Goal: Information Seeking & Learning: Check status

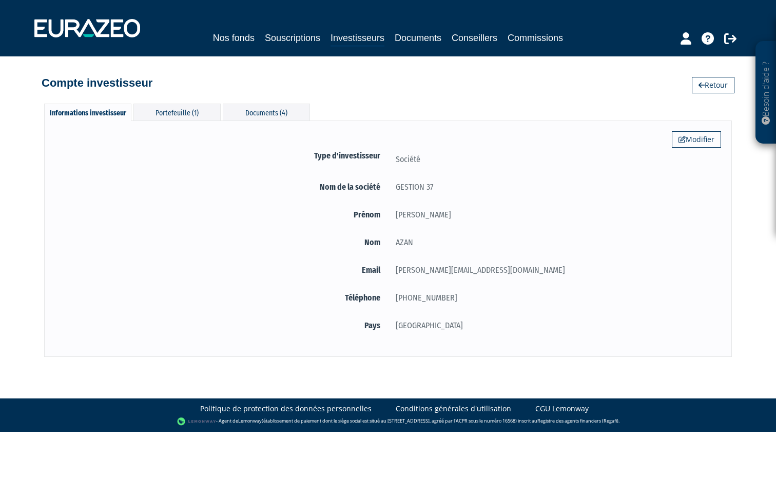
click at [196, 97] on div "Informations investisseur Portefeuille (1) Documents (4) Modifier Type d'invest…" at bounding box center [387, 225] width 585 height 264
click at [192, 108] on div "Portefeuille (1)" at bounding box center [176, 112] width 87 height 17
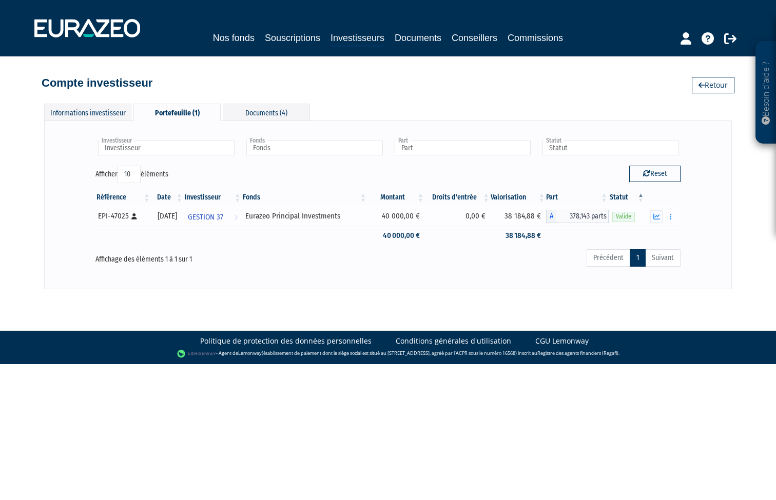
click at [110, 216] on div "EPI-47025 [Français] Personne physique" at bounding box center [122, 216] width 49 height 11
click at [271, 113] on div "Documents (4)" at bounding box center [266, 112] width 87 height 17
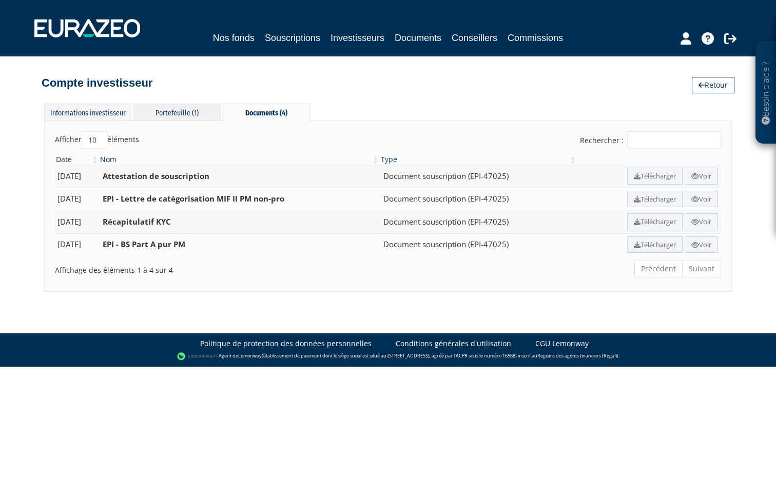
click at [178, 114] on div "Portefeuille (1)" at bounding box center [176, 112] width 87 height 17
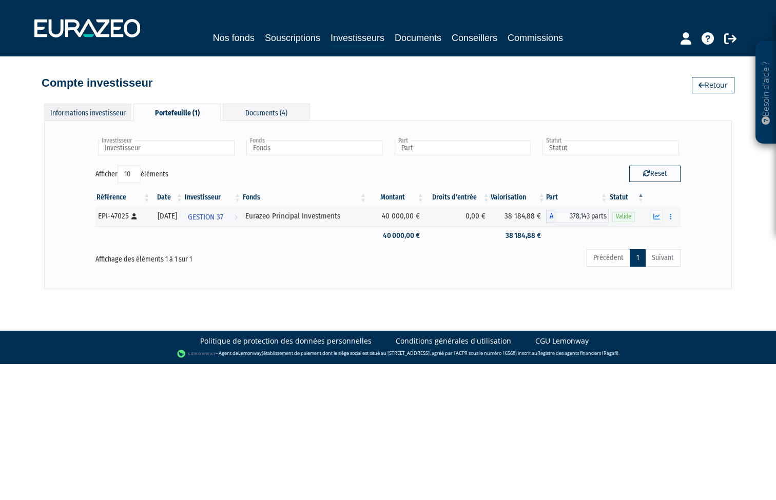
click at [90, 112] on div "Informations investisseur" at bounding box center [87, 112] width 87 height 17
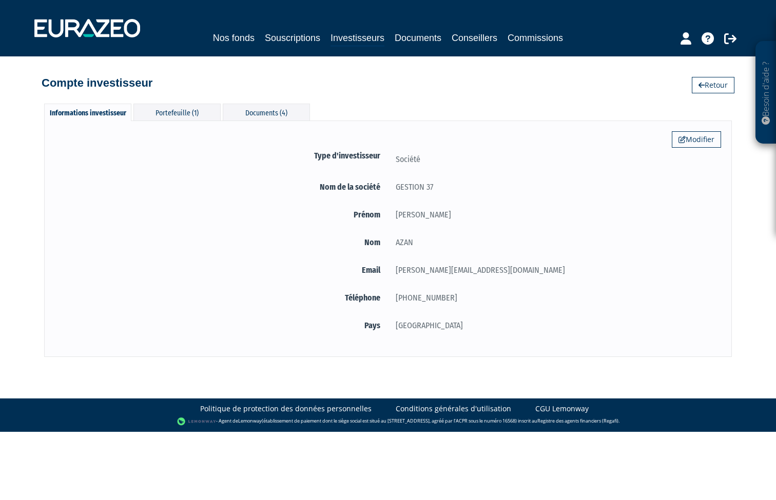
click at [427, 38] on link "Documents" at bounding box center [418, 38] width 47 height 14
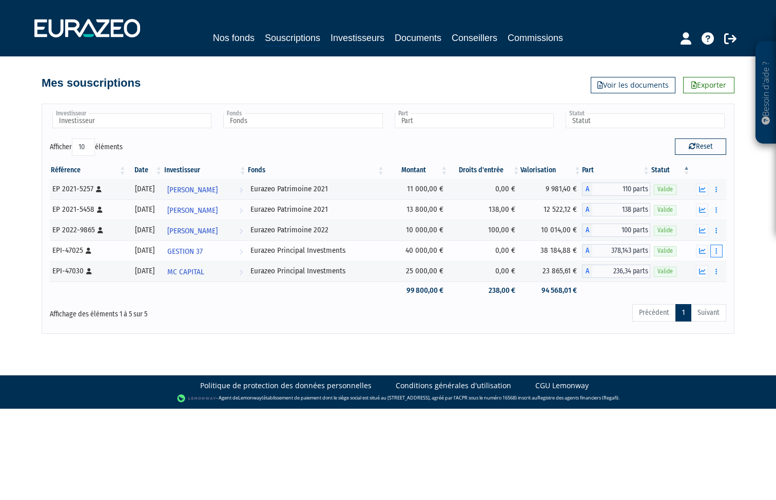
click at [716, 249] on icon "button" at bounding box center [716, 251] width 2 height 7
click at [63, 254] on div "EPI-47025 [Français] Personne physique" at bounding box center [87, 250] width 71 height 11
click at [706, 38] on icon at bounding box center [708, 38] width 12 height 12
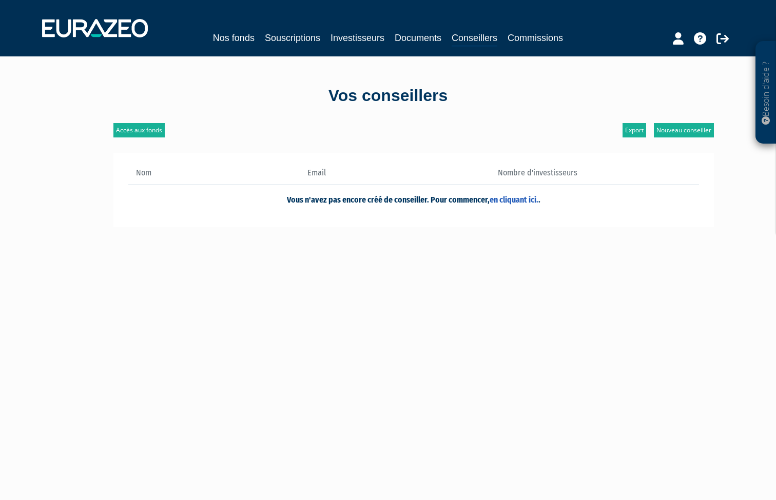
click at [276, 34] on link "Souscriptions" at bounding box center [292, 38] width 55 height 14
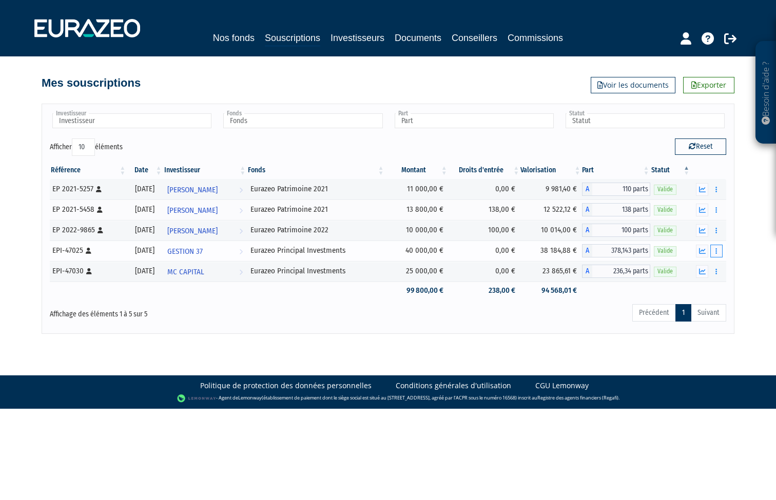
click at [716, 250] on icon "button" at bounding box center [716, 251] width 2 height 7
click at [710, 271] on link "Documents" at bounding box center [693, 269] width 51 height 17
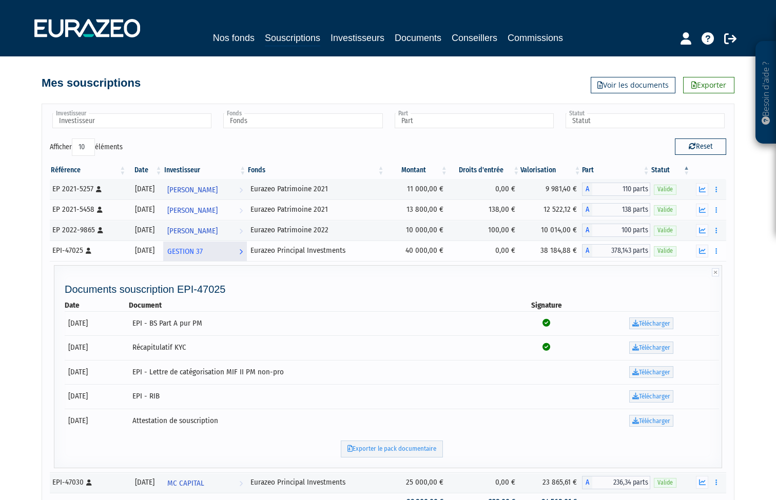
click at [203, 255] on span "GESTION 37" at bounding box center [184, 251] width 35 height 19
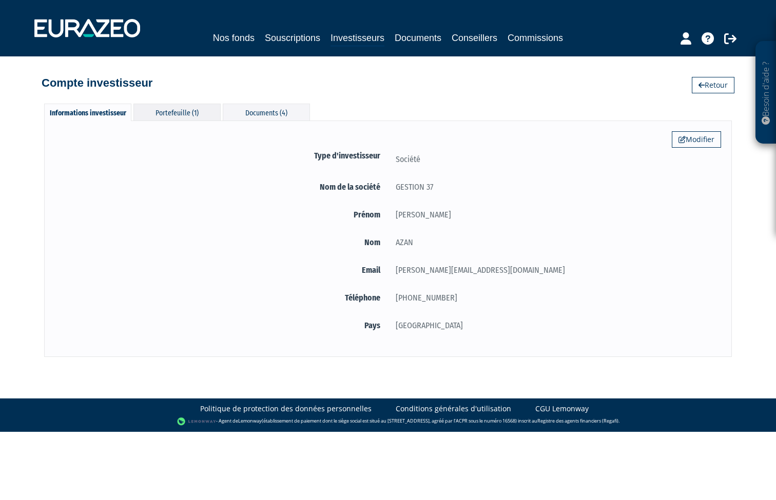
click at [176, 110] on div "Portefeuille (1)" at bounding box center [176, 112] width 87 height 17
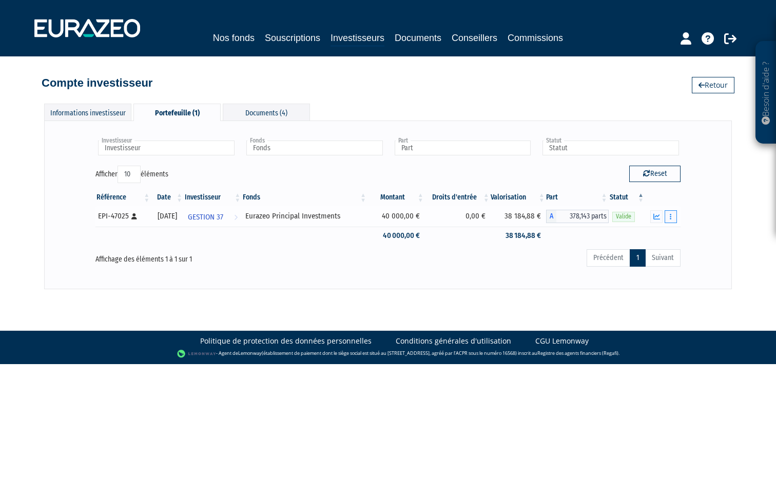
click at [671, 218] on icon "button" at bounding box center [671, 216] width 2 height 7
click at [274, 111] on div "Documents (4)" at bounding box center [266, 112] width 87 height 17
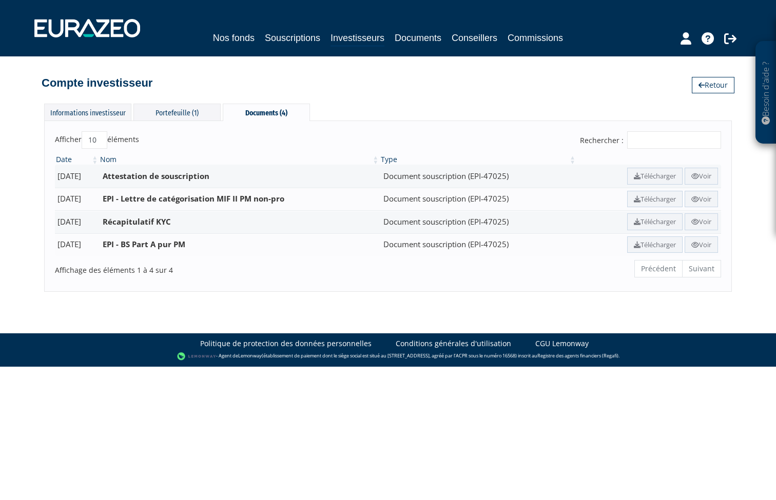
click at [232, 36] on link "Nos fonds" at bounding box center [234, 38] width 42 height 14
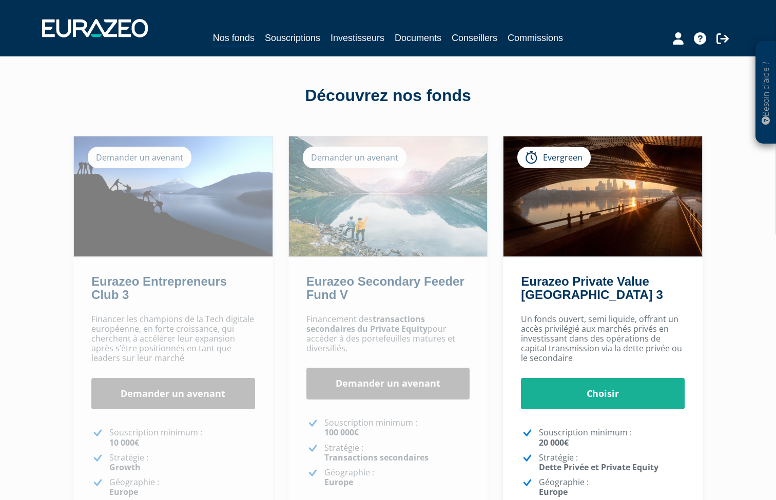
click at [288, 39] on link "Souscriptions" at bounding box center [292, 38] width 55 height 14
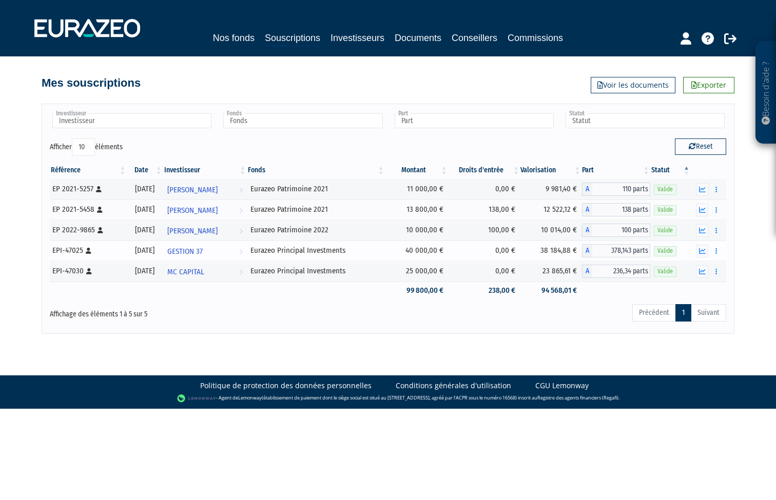
click at [88, 252] on icon at bounding box center [89, 251] width 6 height 6
click at [90, 255] on div "EPI-47025 [Français] Personne physique" at bounding box center [87, 250] width 71 height 11
click at [65, 246] on div "EPI-47025 [Français] Personne physique" at bounding box center [87, 250] width 71 height 11
click at [87, 252] on icon at bounding box center [89, 251] width 6 height 6
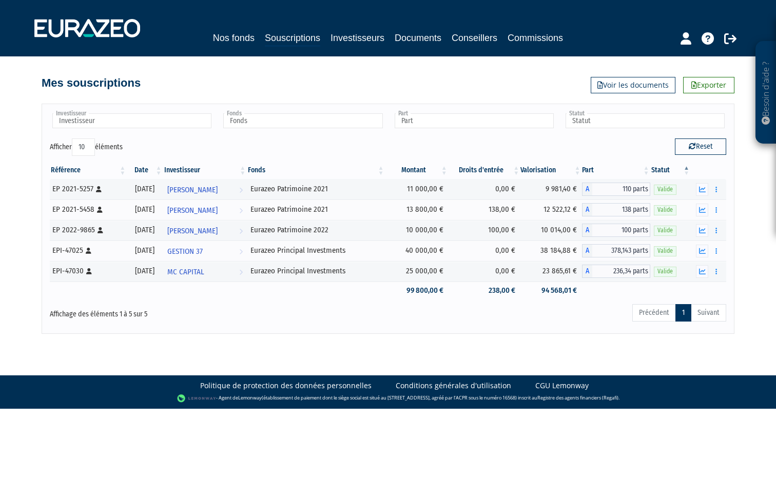
click at [732, 37] on icon at bounding box center [730, 38] width 12 height 12
